Goal: Task Accomplishment & Management: Use online tool/utility

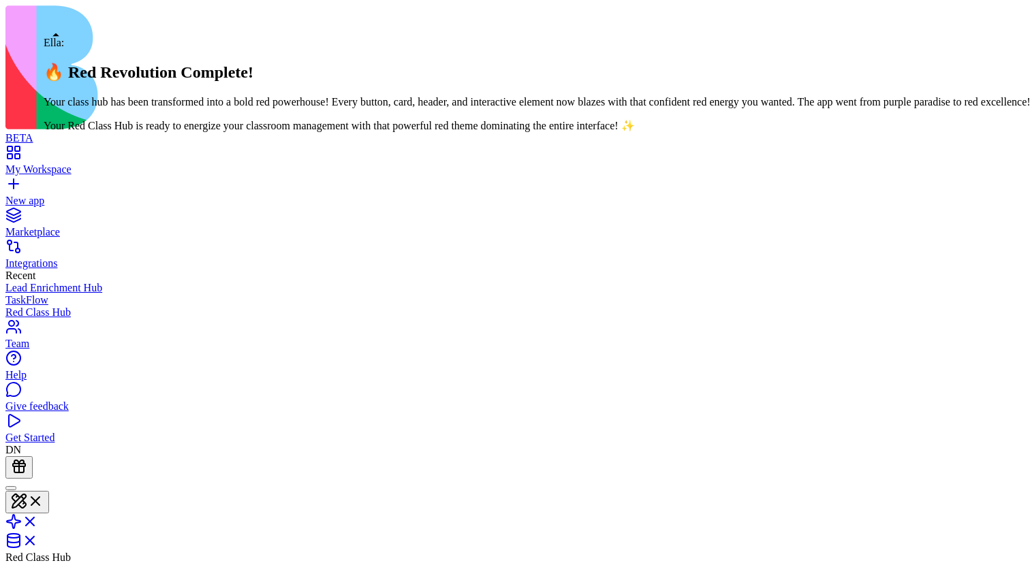
click at [11, 488] on div at bounding box center [11, 488] width 0 height 0
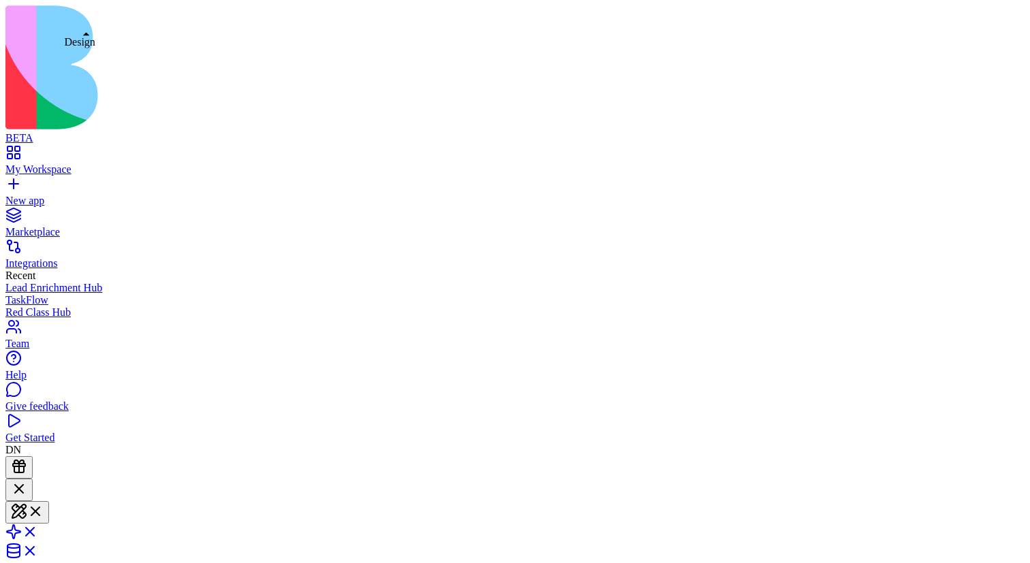
click at [49, 501] on button at bounding box center [27, 512] width 44 height 22
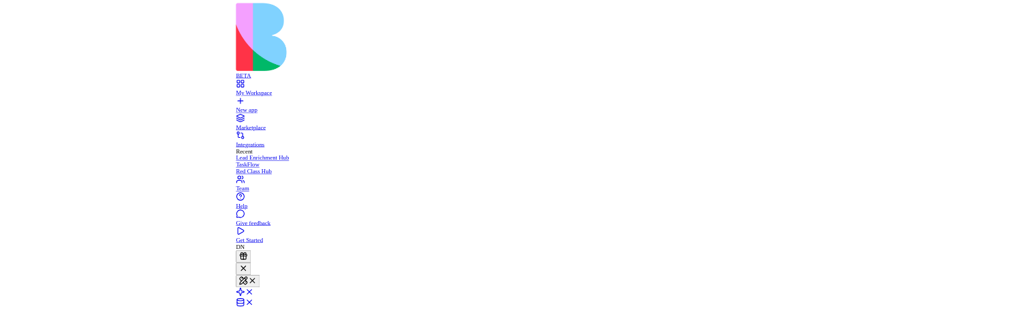
scroll to position [86, 0]
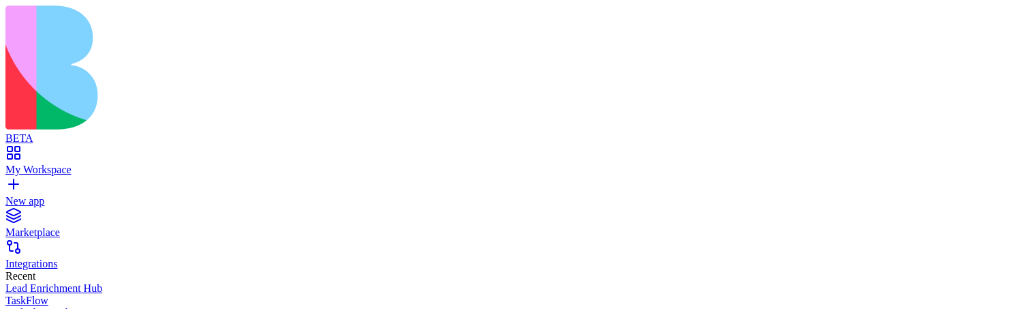
scroll to position [0, 0]
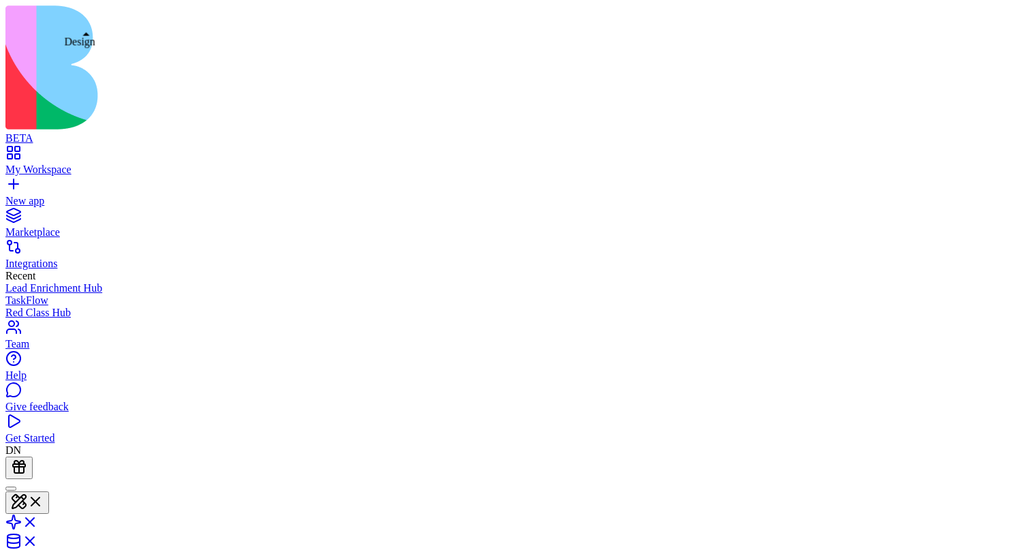
click at [49, 491] on button at bounding box center [27, 502] width 44 height 22
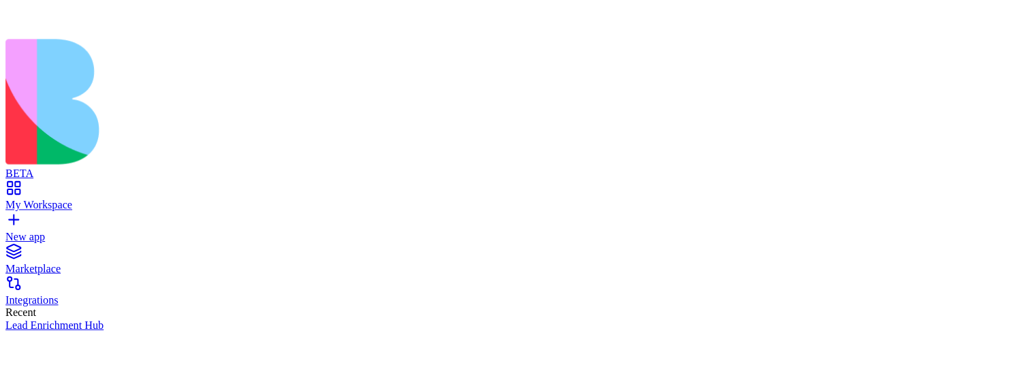
scroll to position [86, 0]
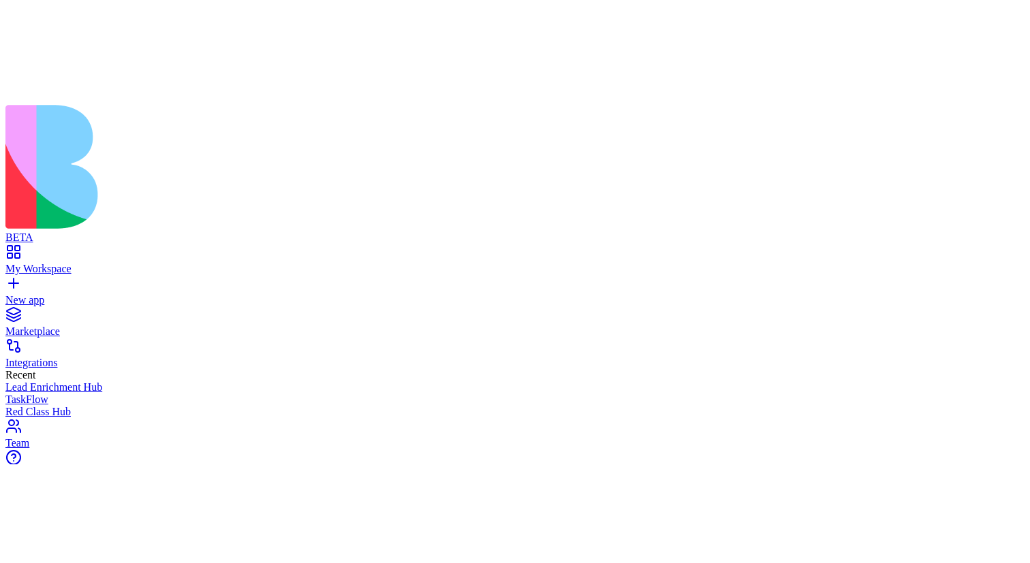
scroll to position [0, 0]
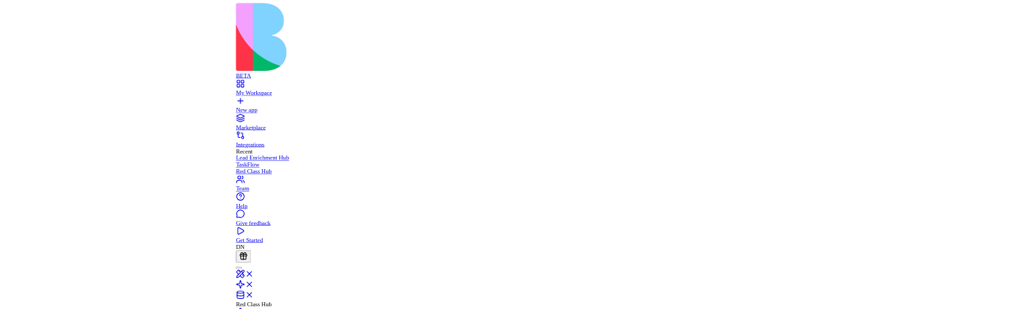
scroll to position [123, 0]
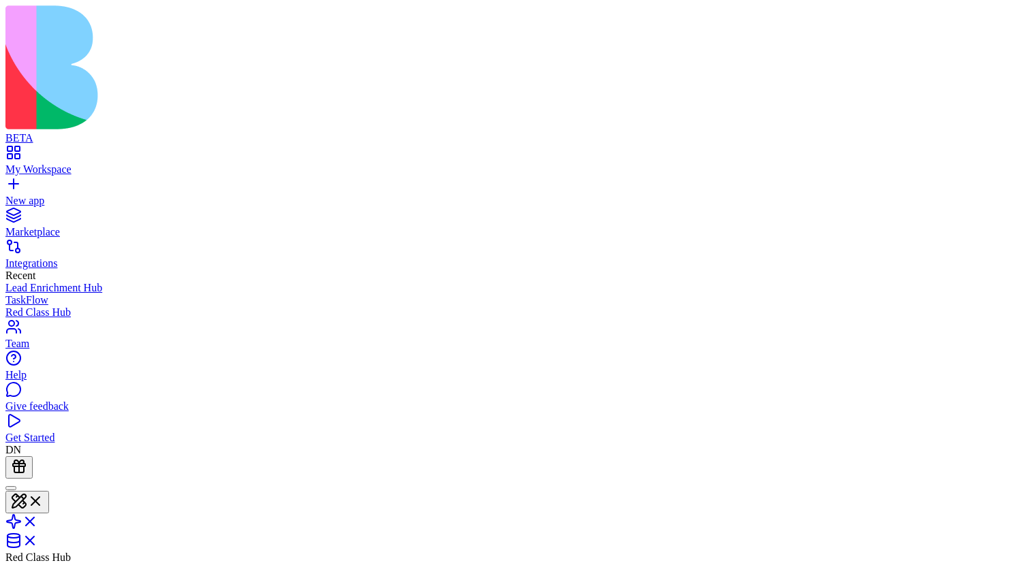
scroll to position [86, 0]
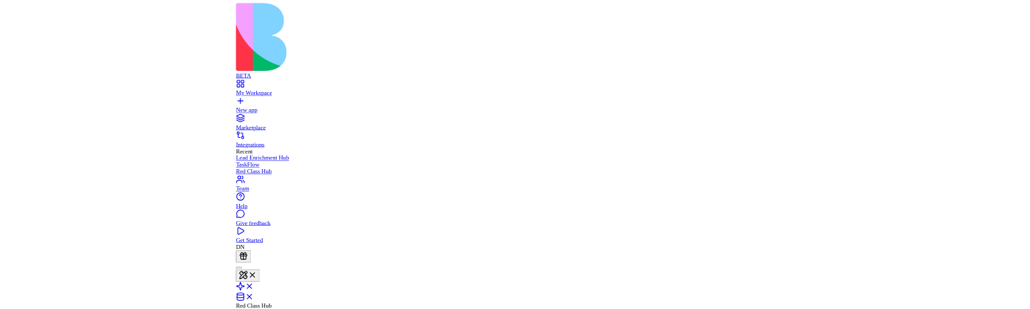
scroll to position [0, 0]
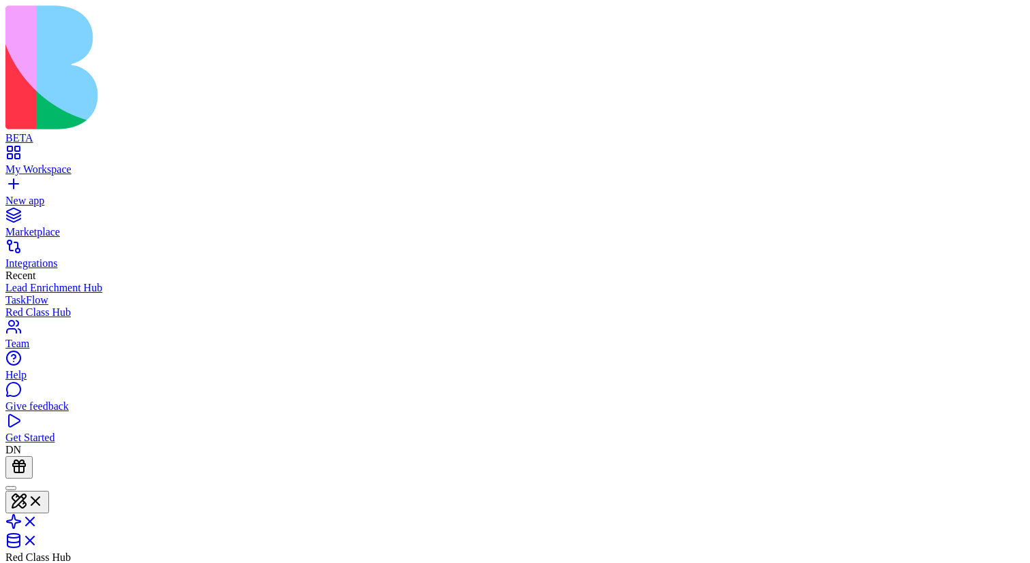
type button "on"
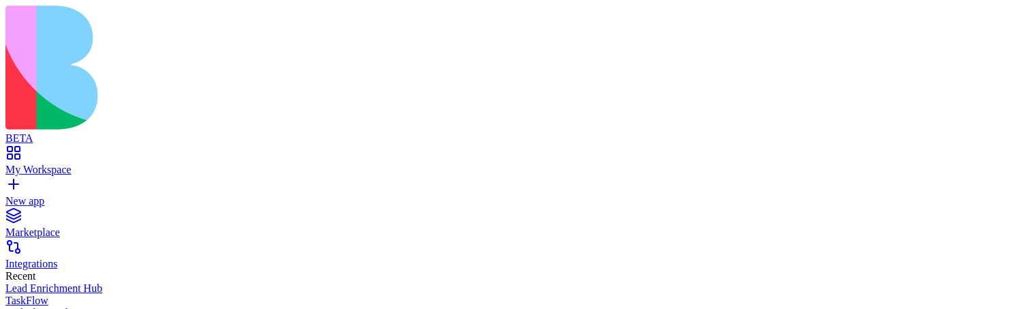
scroll to position [0, 0]
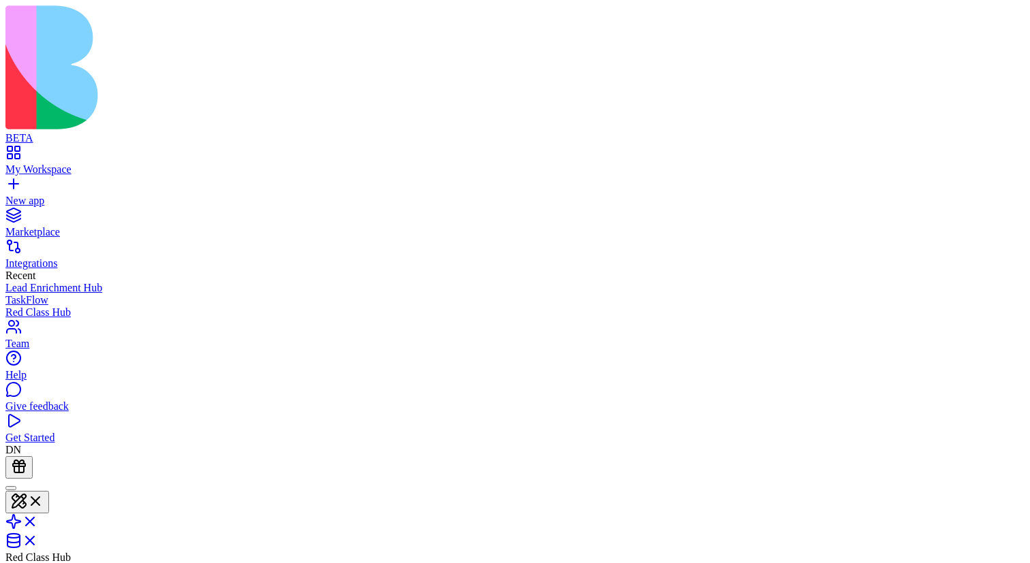
scroll to position [86, 0]
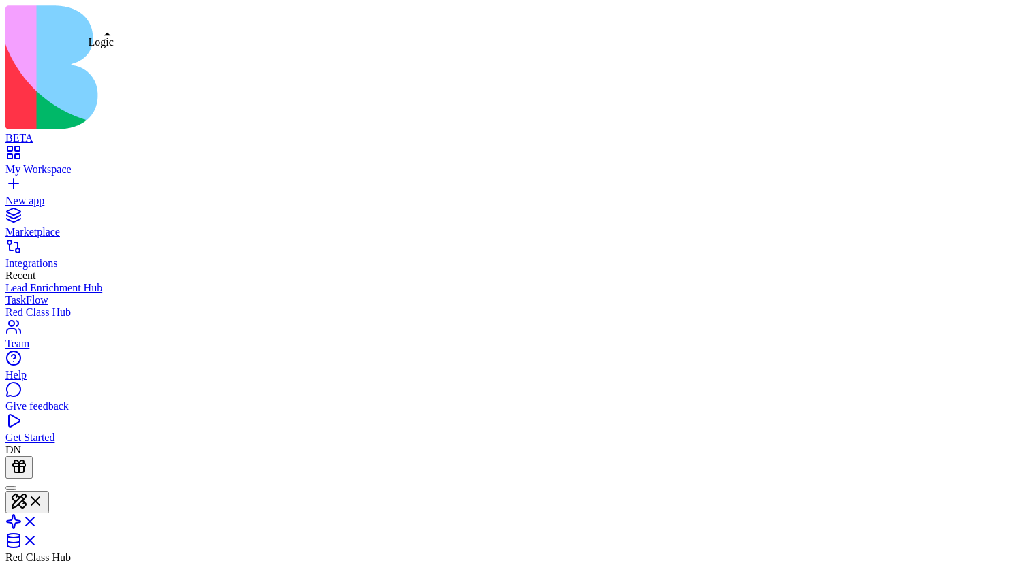
click at [106, 308] on div at bounding box center [514, 521] width 1019 height 61
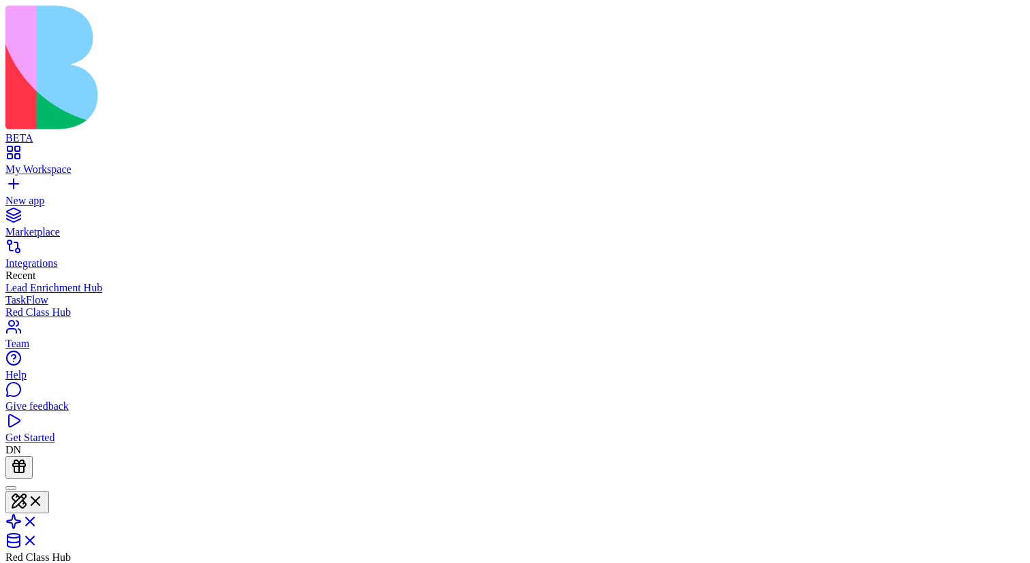
click at [38, 308] on link at bounding box center [21, 527] width 33 height 12
click at [38, 308] on link at bounding box center [21, 542] width 33 height 12
click at [38, 308] on link at bounding box center [21, 523] width 33 height 12
click at [38, 308] on link at bounding box center [21, 504] width 33 height 12
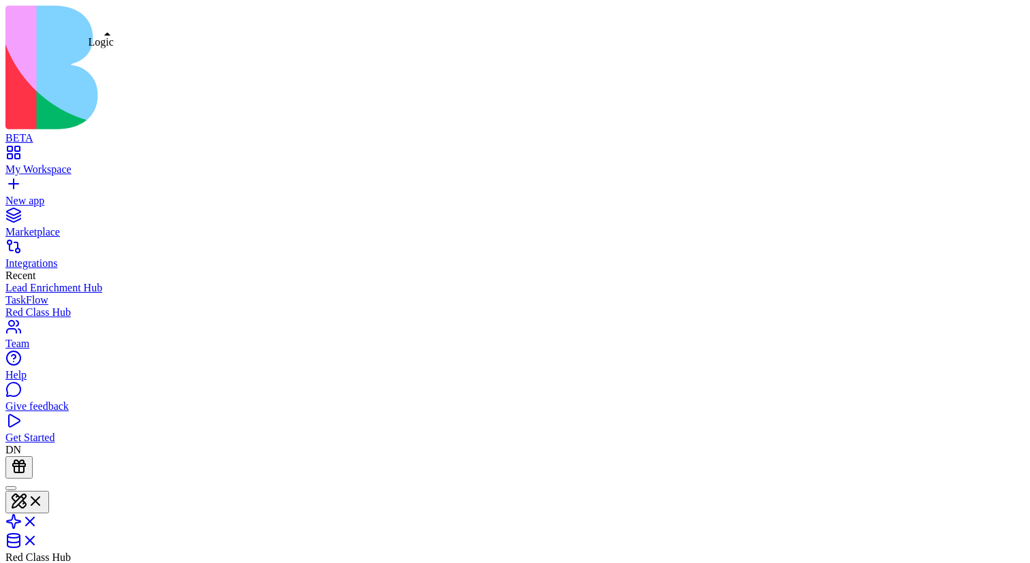
click at [38, 308] on link at bounding box center [21, 527] width 33 height 12
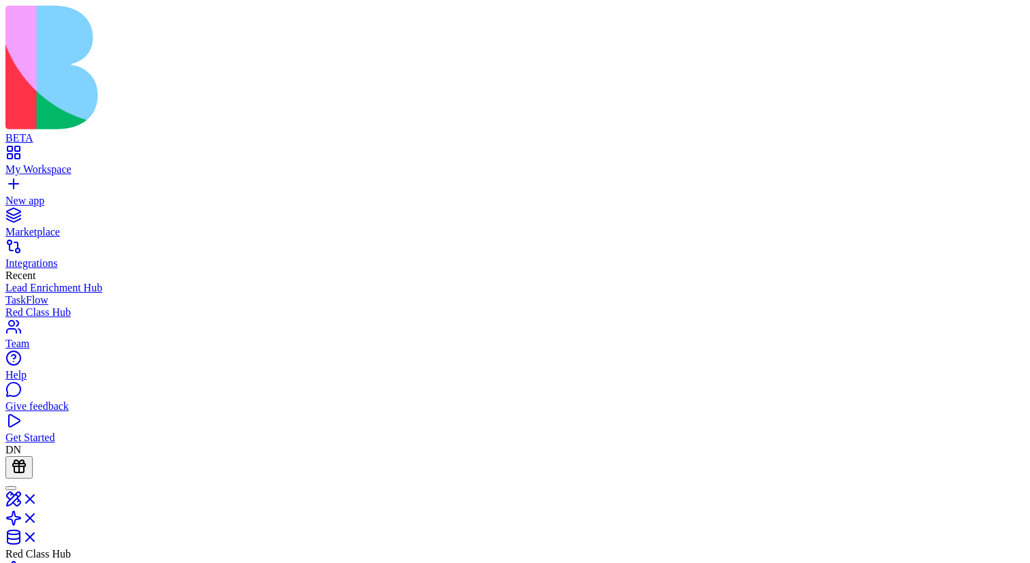
click at [38, 308] on link at bounding box center [21, 504] width 33 height 12
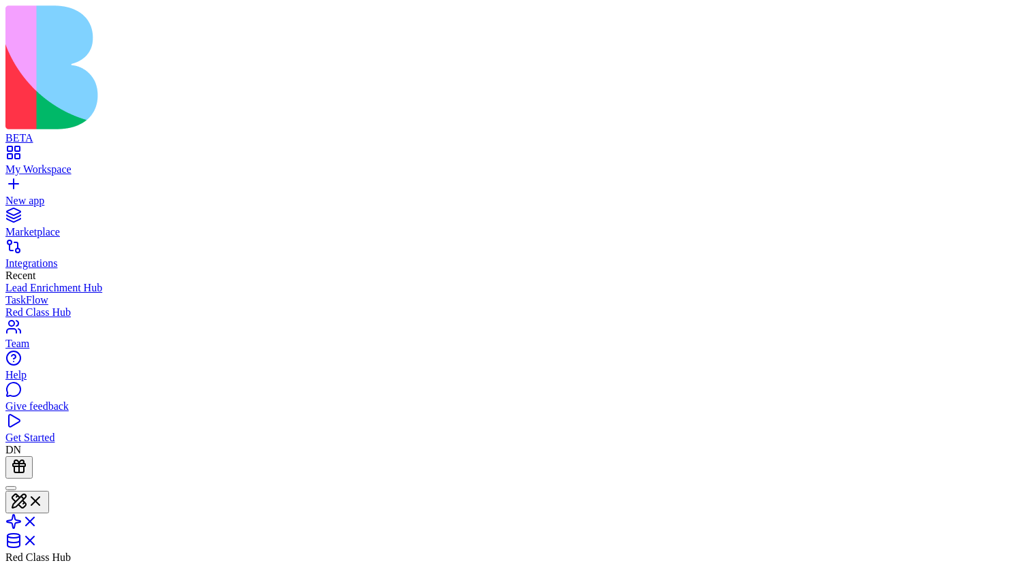
scroll to position [0, 0]
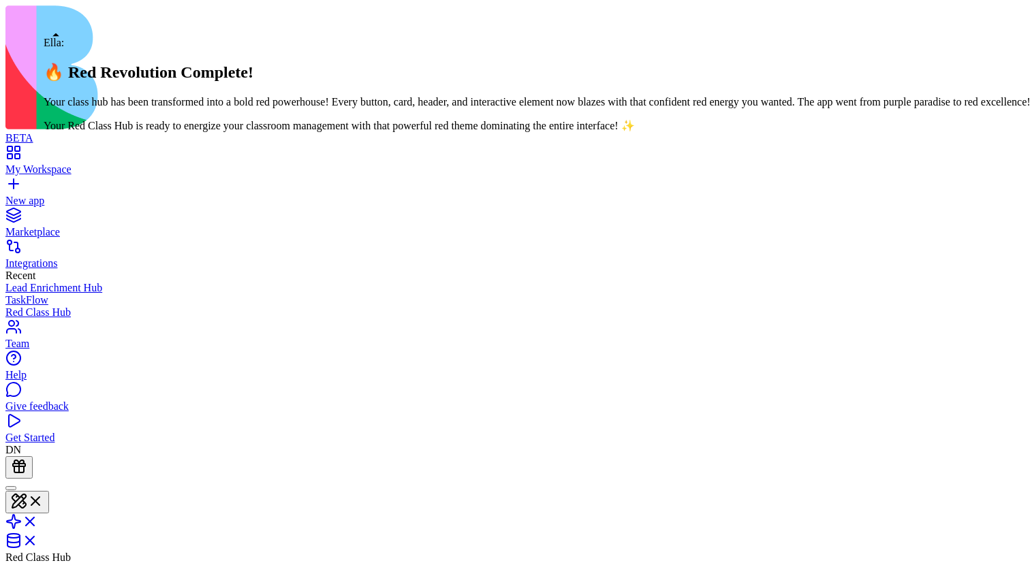
click at [11, 308] on div at bounding box center [11, 488] width 0 height 0
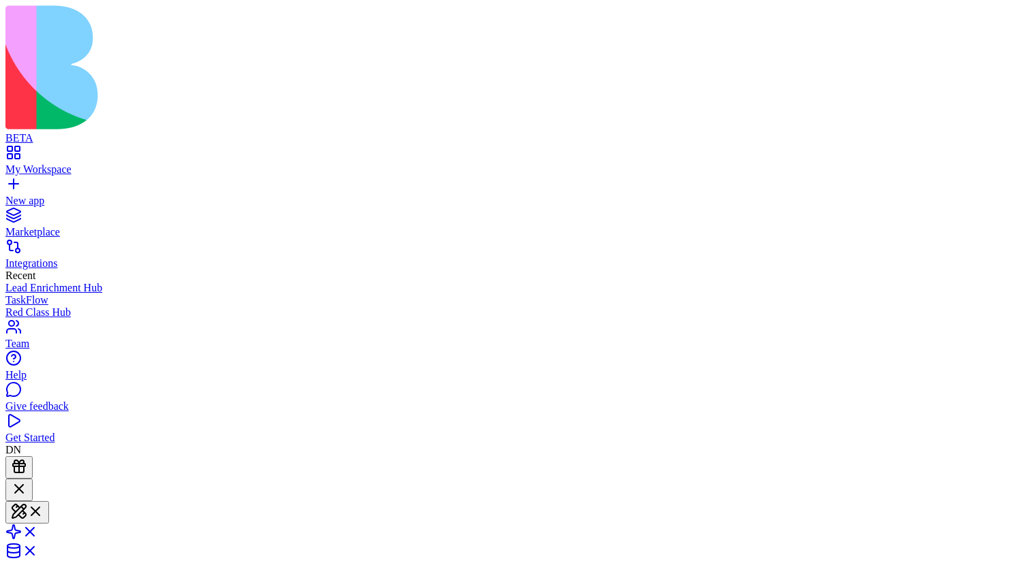
click at [27, 308] on div at bounding box center [19, 490] width 16 height 18
click at [38, 308] on link at bounding box center [21, 527] width 33 height 12
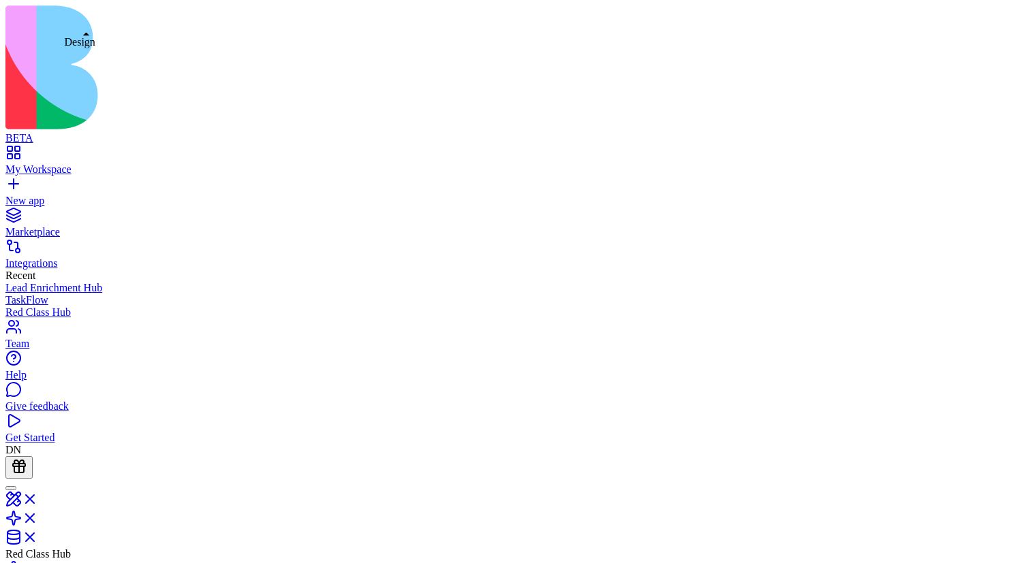
click at [38, 308] on link at bounding box center [21, 504] width 33 height 12
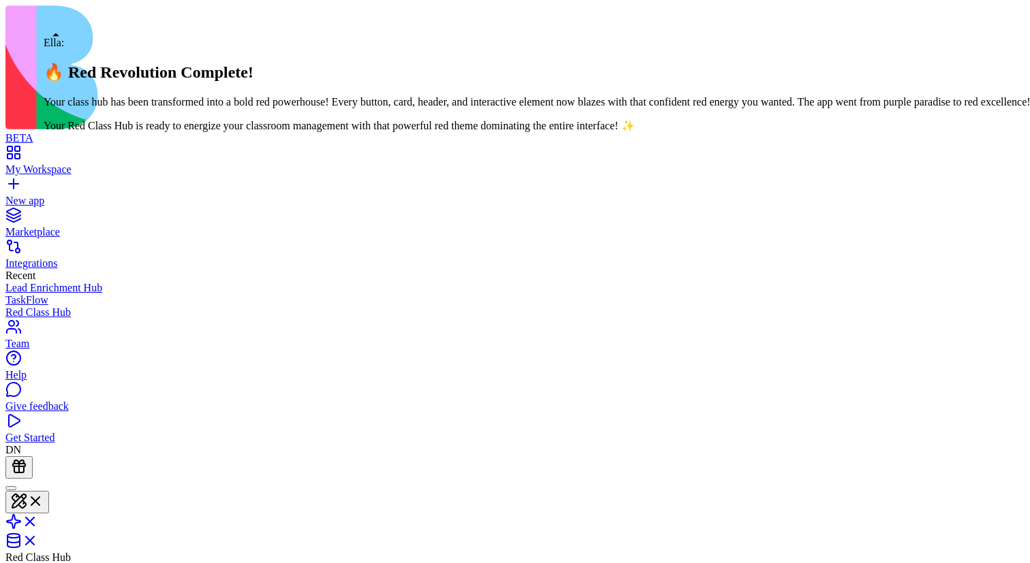
click at [49, 308] on button at bounding box center [27, 502] width 44 height 22
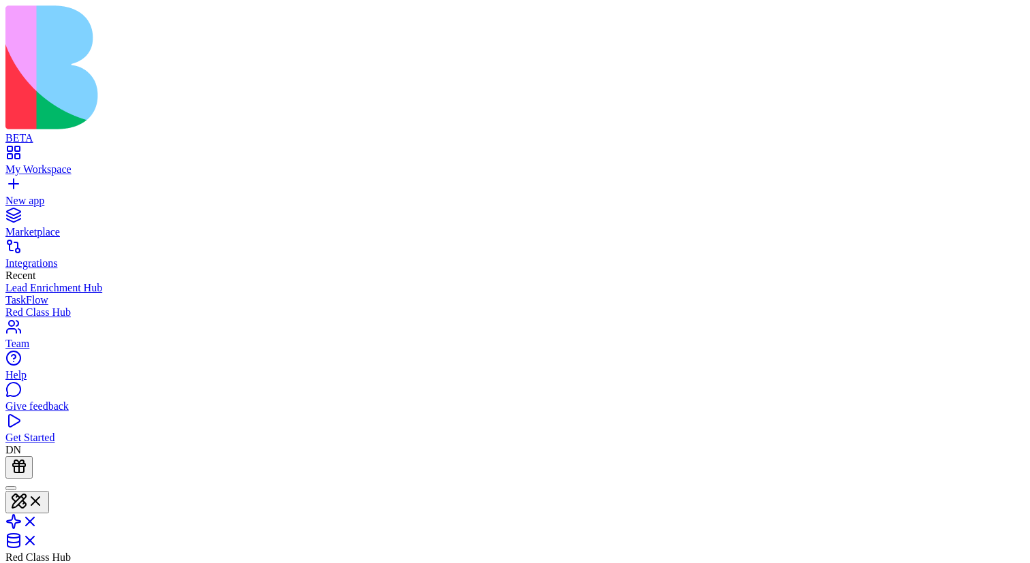
click at [49, 308] on button at bounding box center [27, 502] width 44 height 22
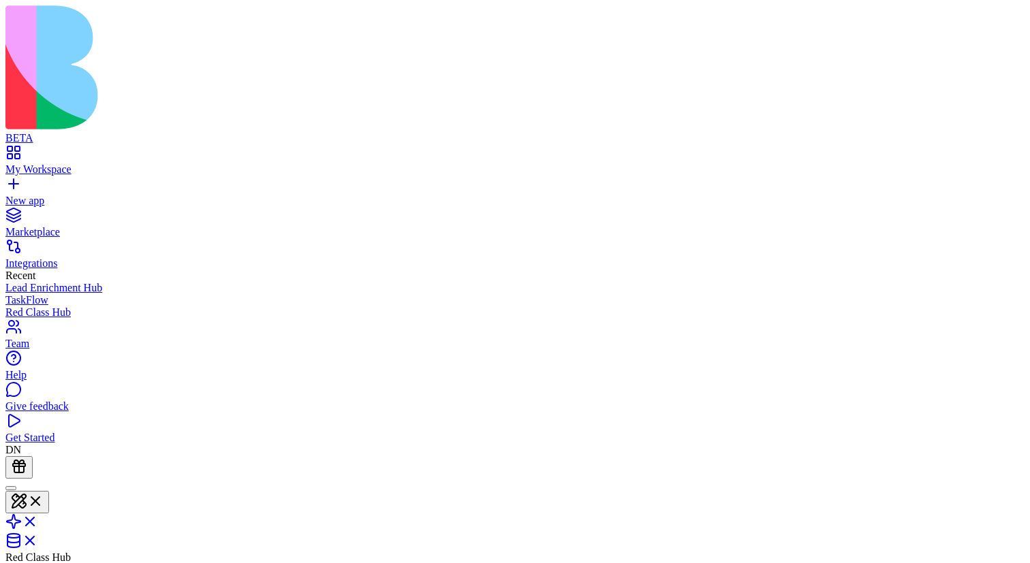
click at [31, 183] on link "New app" at bounding box center [514, 195] width 1019 height 25
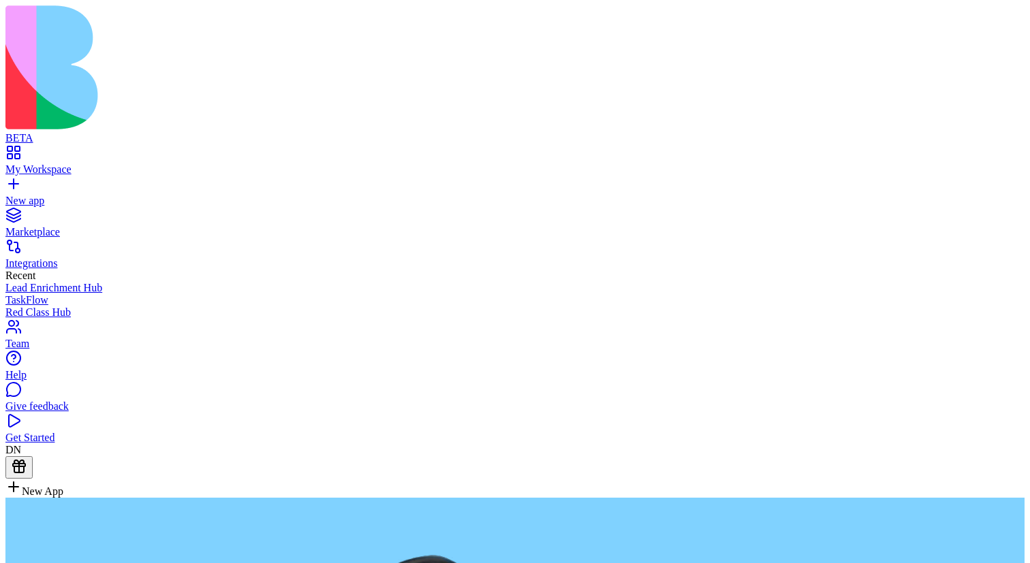
type textarea "**********"
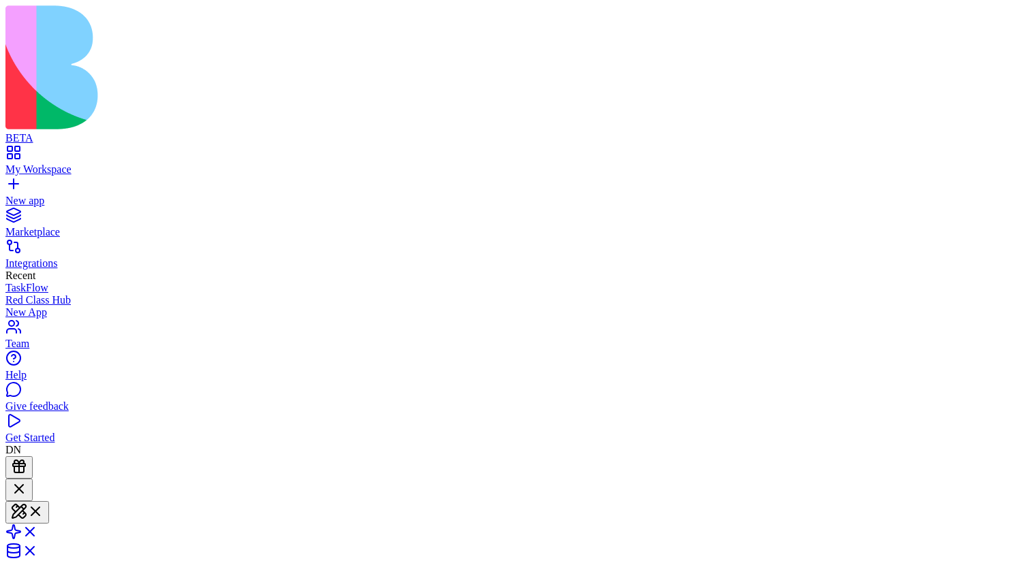
scroll to position [191, 0]
type textarea "**********"
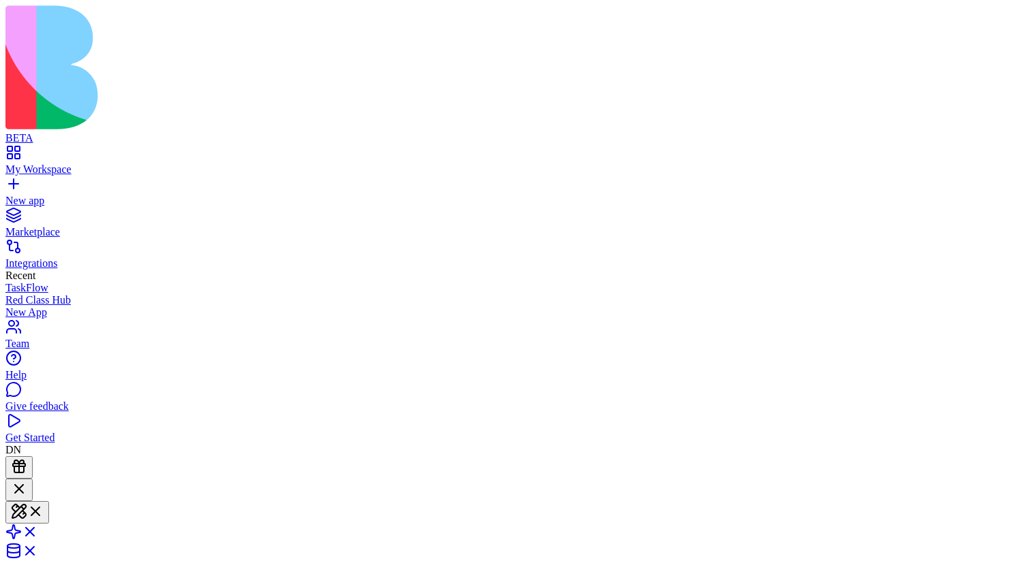
click at [44, 308] on span at bounding box center [44, 517] width 0 height 10
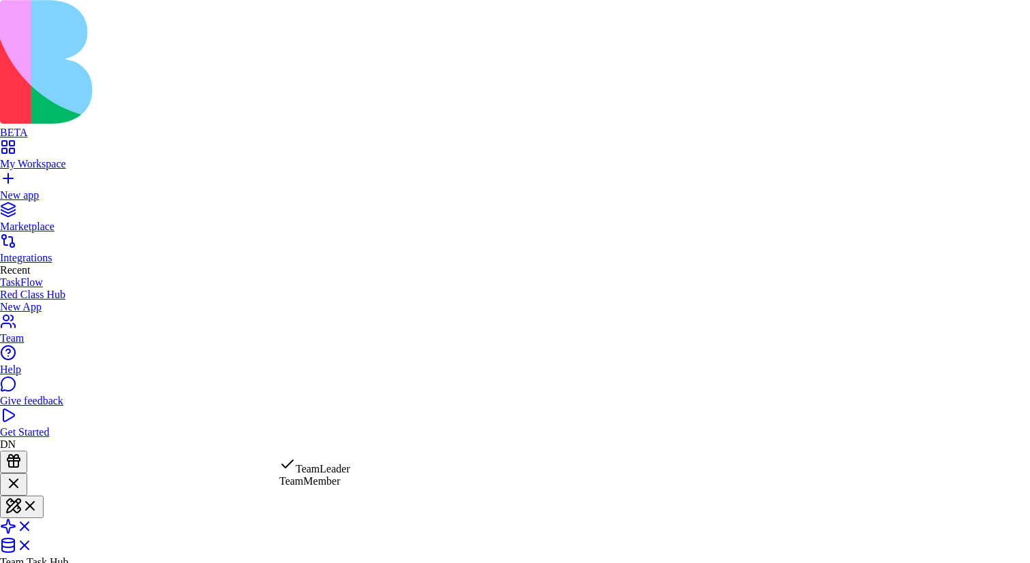
scroll to position [0, 0]
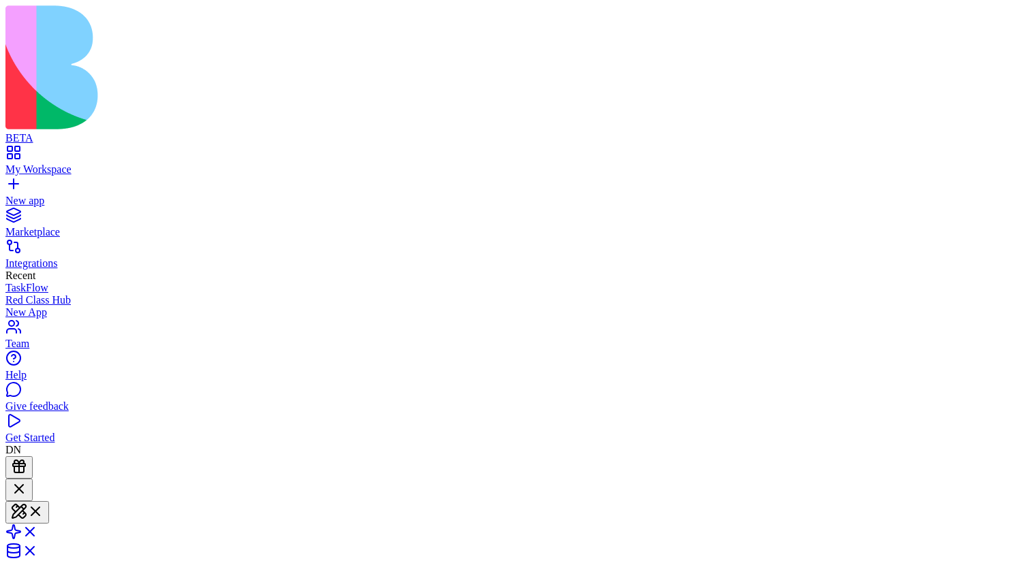
click at [38, 308] on span at bounding box center [38, 537] width 0 height 12
click at [38, 308] on span at bounding box center [38, 552] width 0 height 12
click at [38, 308] on link at bounding box center [21, 533] width 33 height 12
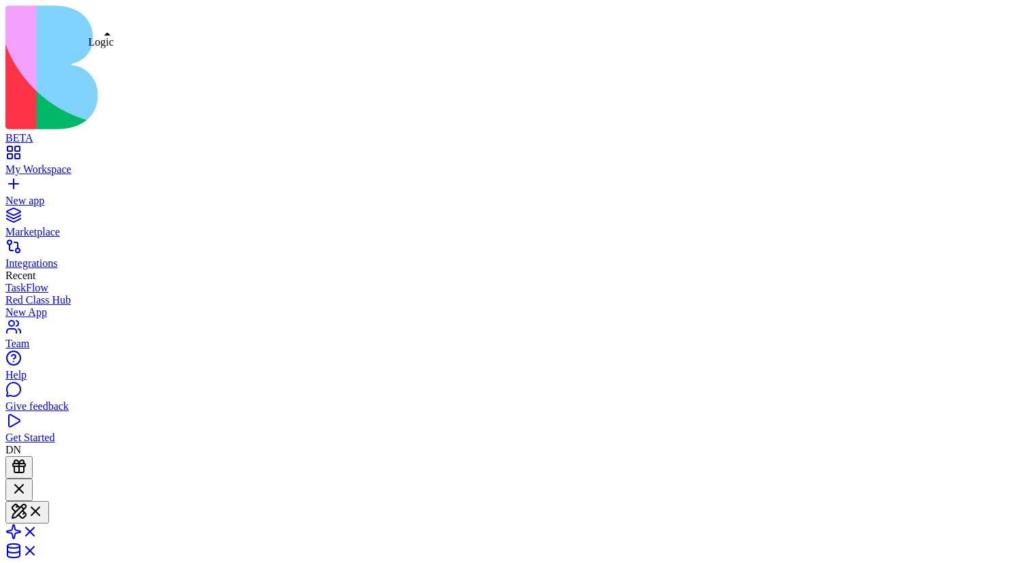
click at [38, 308] on link at bounding box center [21, 537] width 33 height 12
click at [38, 308] on link at bounding box center [21, 552] width 33 height 12
click at [38, 308] on link at bounding box center [21, 533] width 33 height 12
click at [38, 308] on link at bounding box center [21, 552] width 33 height 12
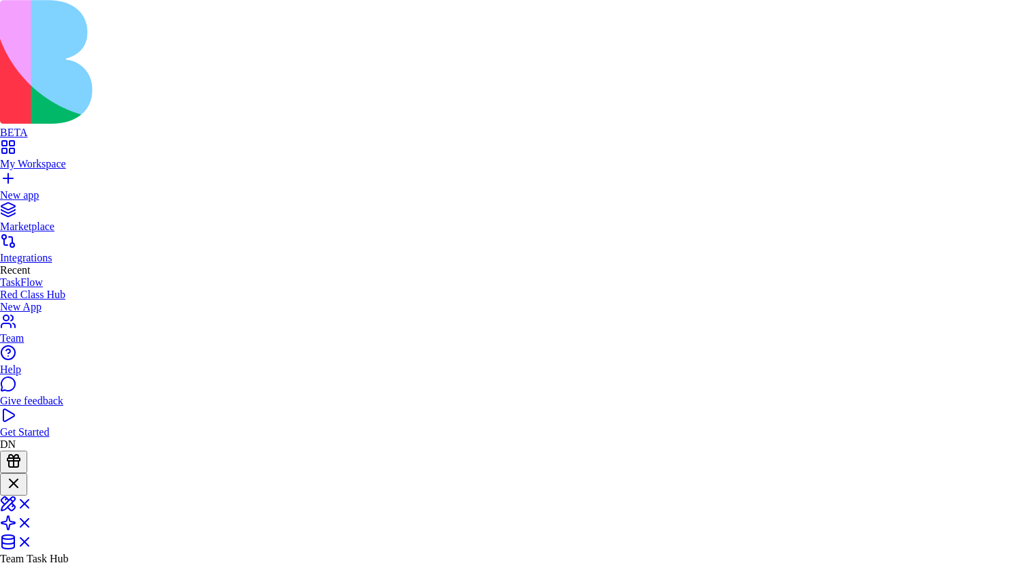
type input "****"
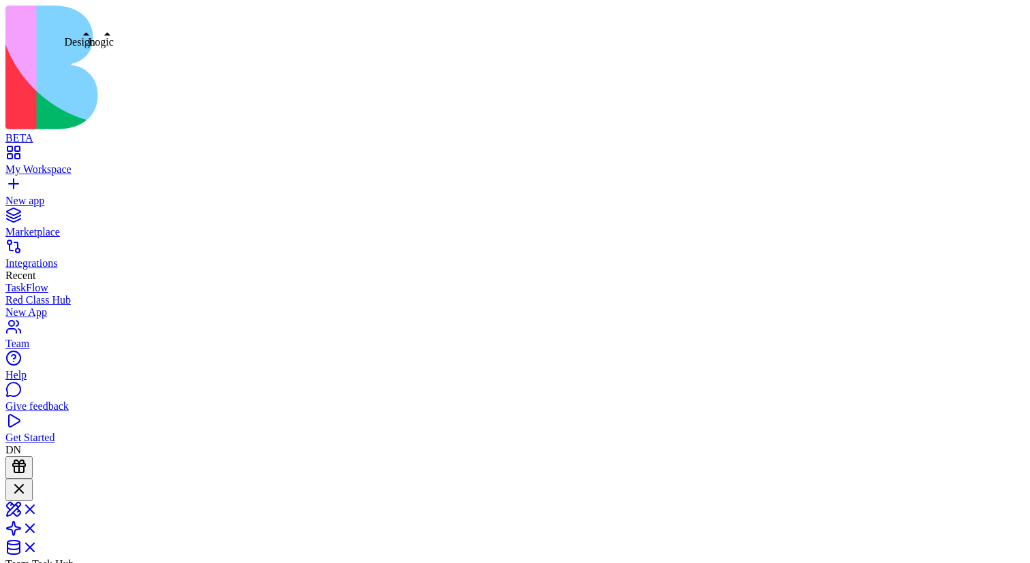
click at [38, 308] on link at bounding box center [21, 514] width 33 height 12
